Goal: Transaction & Acquisition: Download file/media

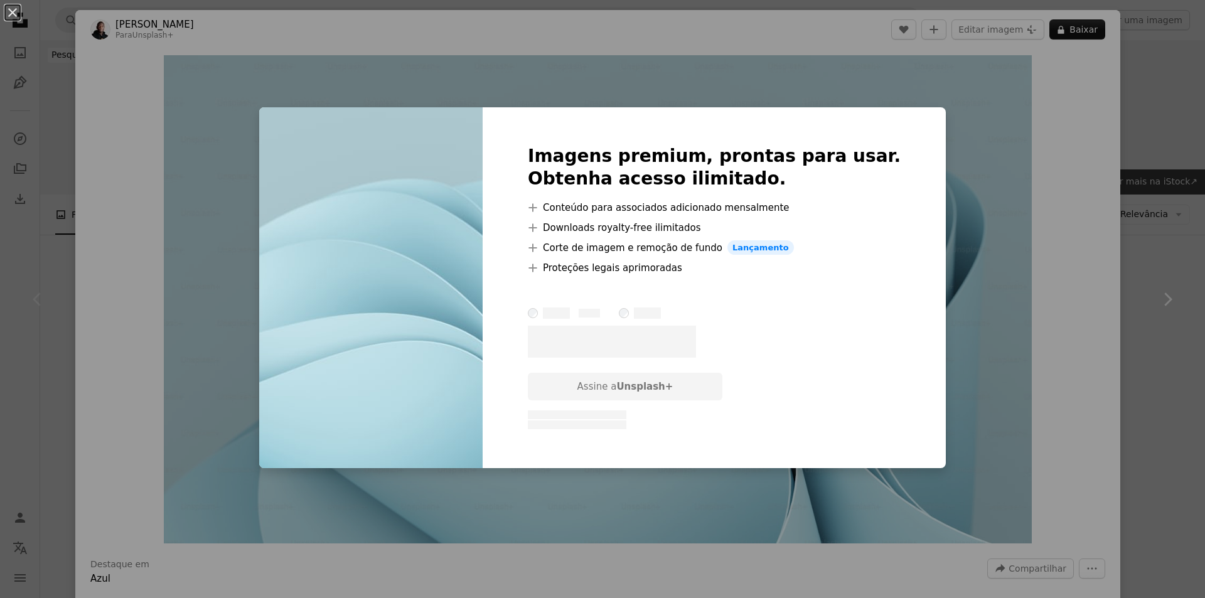
scroll to position [251, 0]
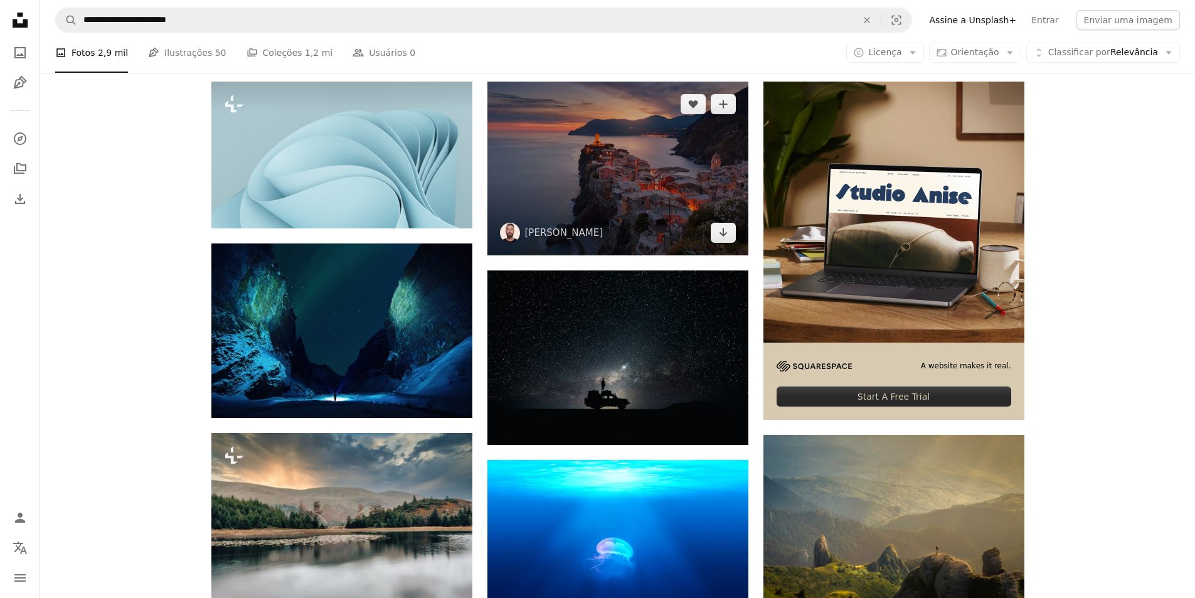
click at [635, 217] on img at bounding box center [618, 169] width 261 height 174
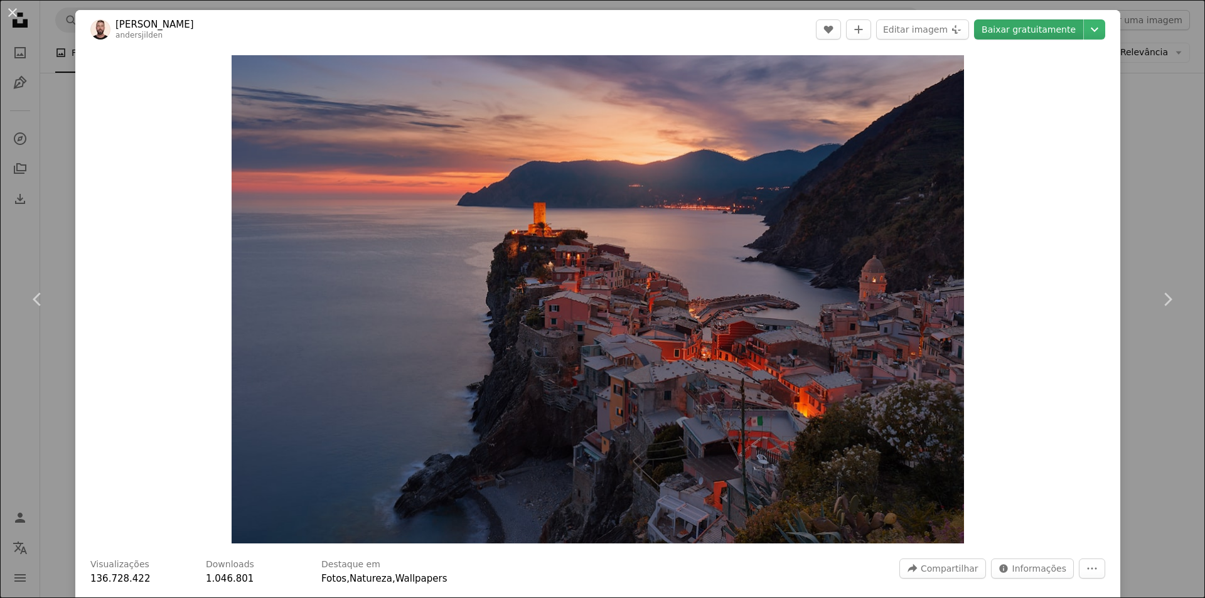
click at [1035, 33] on link "Baixar gratuitamente" at bounding box center [1028, 29] width 109 height 20
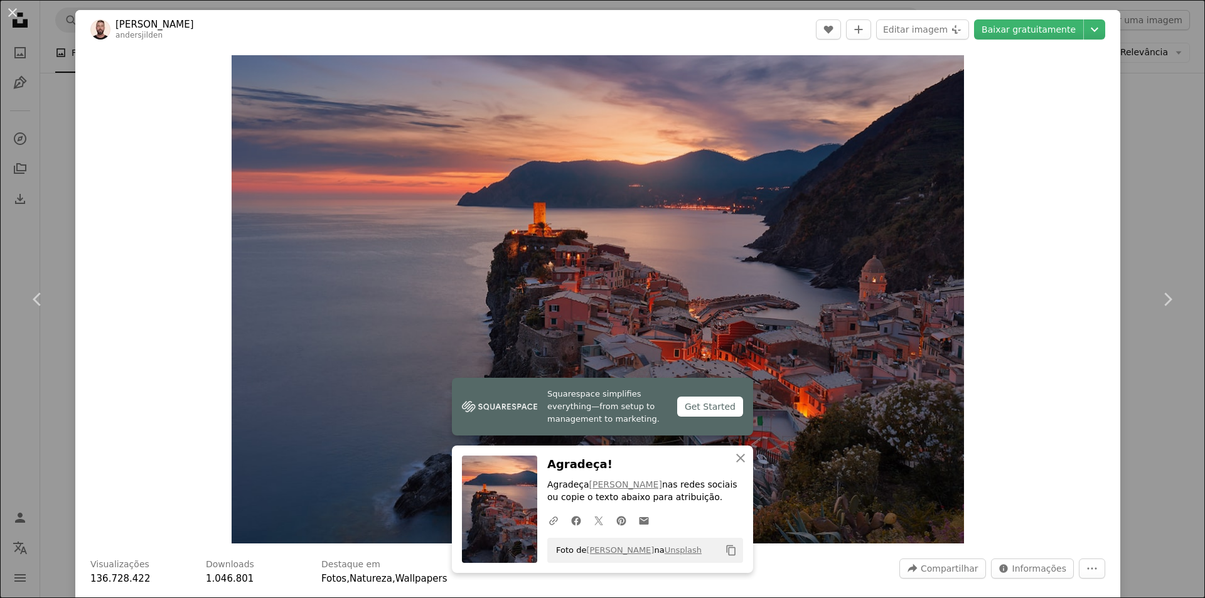
click at [1107, 122] on div "Zoom in" at bounding box center [597, 299] width 1045 height 501
